Goal: Download file/media

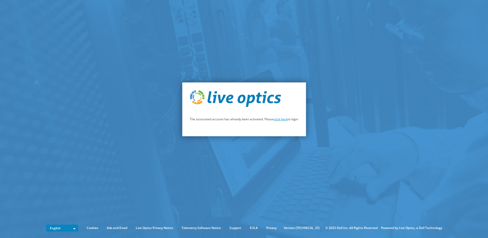
click at [282, 120] on link "click here" at bounding box center [281, 119] width 14 height 4
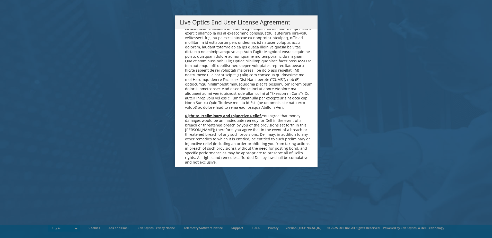
scroll to position [1944, 0]
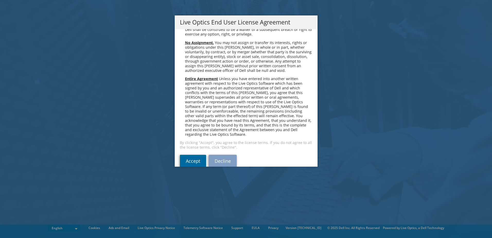
click at [186, 155] on link "Accept" at bounding box center [193, 161] width 26 height 12
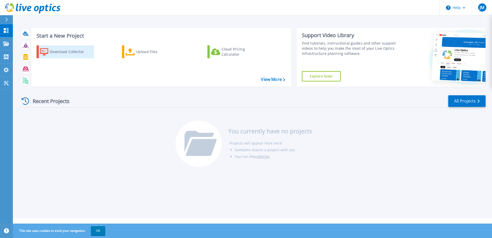
click at [64, 51] on div "Download Collector" at bounding box center [70, 52] width 41 height 10
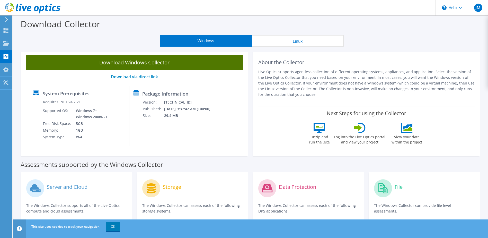
click at [135, 63] on link "Download Windows Collector" at bounding box center [134, 62] width 216 height 15
